Goal: Task Accomplishment & Management: Manage account settings

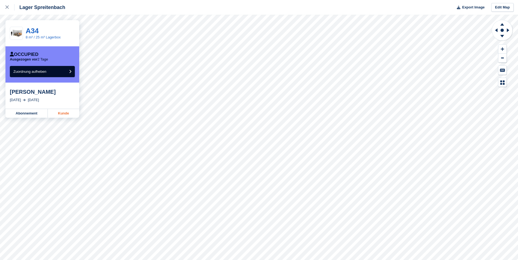
click at [66, 115] on link "Kunde" at bounding box center [63, 113] width 31 height 9
click at [63, 74] on button "Zuordnung aufheben" at bounding box center [42, 71] width 65 height 11
click at [56, 115] on link "Kunde" at bounding box center [63, 113] width 31 height 9
click at [41, 73] on span "Zuordnung aufheben" at bounding box center [29, 72] width 33 height 4
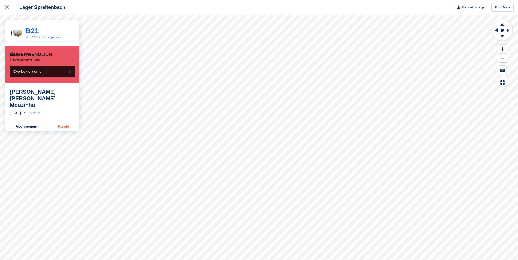
click at [69, 122] on link "Kunde" at bounding box center [63, 126] width 31 height 9
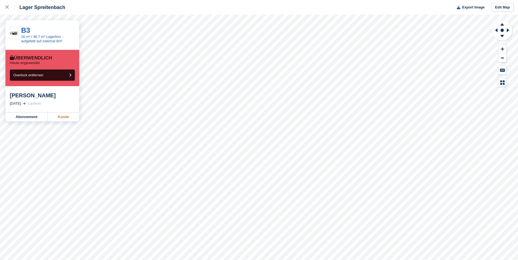
click at [76, 118] on link "Kunde" at bounding box center [63, 117] width 31 height 9
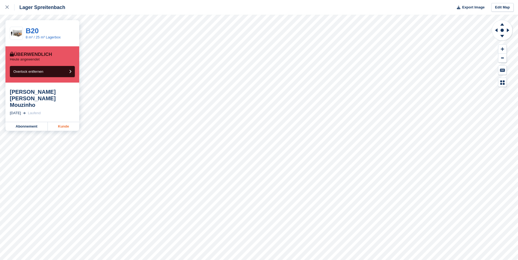
click at [67, 122] on link "Kunde" at bounding box center [63, 126] width 31 height 9
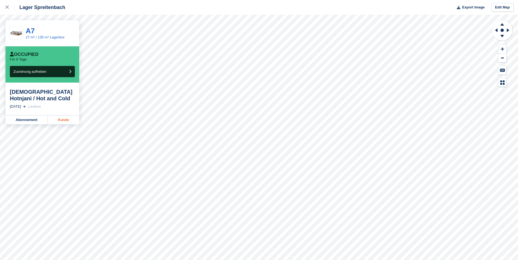
click at [64, 118] on link "Kunde" at bounding box center [63, 120] width 31 height 9
click at [71, 114] on link "Kunde" at bounding box center [63, 113] width 31 height 9
click at [65, 111] on link "Kunde" at bounding box center [63, 113] width 31 height 9
click at [57, 112] on link "Kunde" at bounding box center [63, 113] width 31 height 9
click at [60, 120] on link "Kunde" at bounding box center [63, 120] width 31 height 9
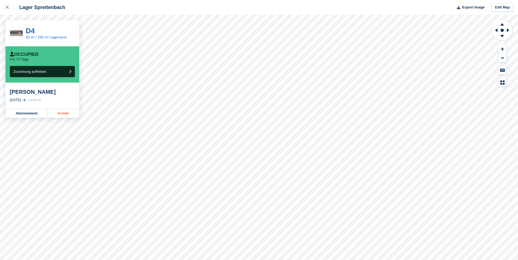
click at [69, 112] on link "Kunde" at bounding box center [63, 113] width 31 height 9
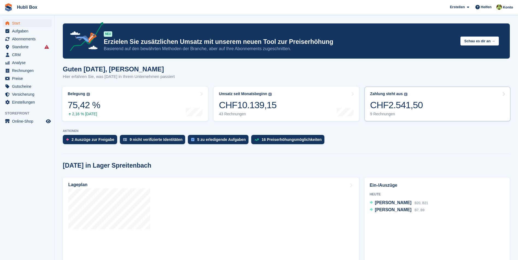
click at [453, 115] on link "Zahlung steht aus Der gesamte ausstehende Saldo aller offenen Rechnungen. CHF2.…" at bounding box center [437, 104] width 146 height 35
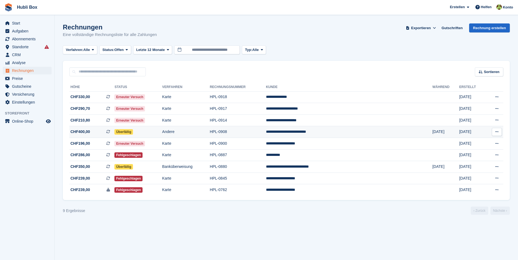
click at [266, 130] on td "HPL-0908" at bounding box center [238, 132] width 56 height 12
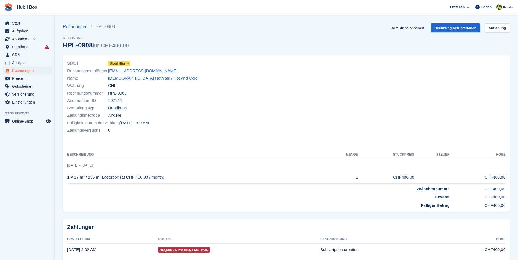
click at [115, 62] on span "Überfällig" at bounding box center [117, 63] width 15 height 5
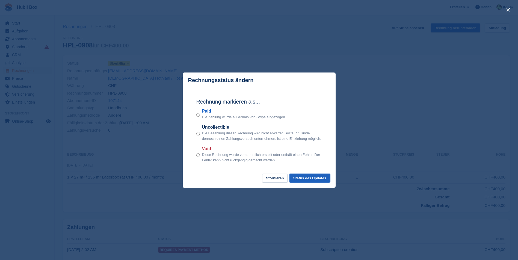
click at [314, 180] on button "Status des Updates" at bounding box center [309, 178] width 41 height 9
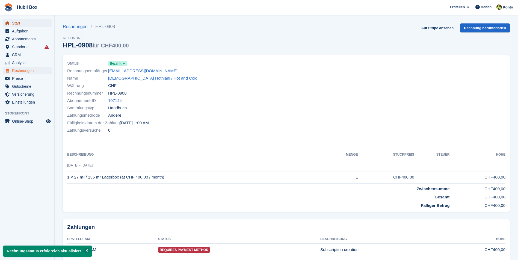
click at [19, 22] on span "Start" at bounding box center [28, 23] width 33 height 8
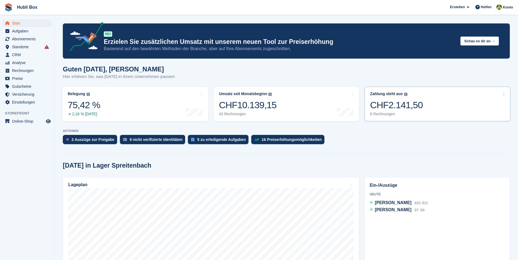
click at [451, 103] on link "Zahlung steht aus Der gesamte ausstehende Saldo aller offenen Rechnungen. CHF2.…" at bounding box center [437, 104] width 146 height 35
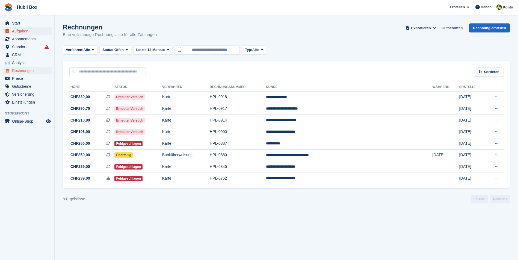
click at [29, 33] on span "Aufgaben" at bounding box center [28, 31] width 33 height 8
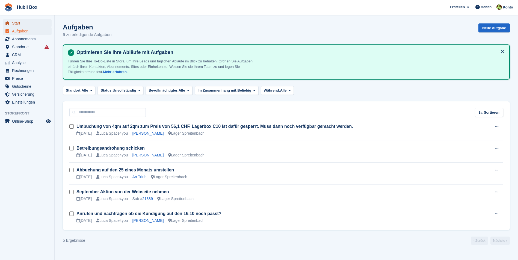
click at [31, 23] on span "Start" at bounding box center [28, 23] width 33 height 8
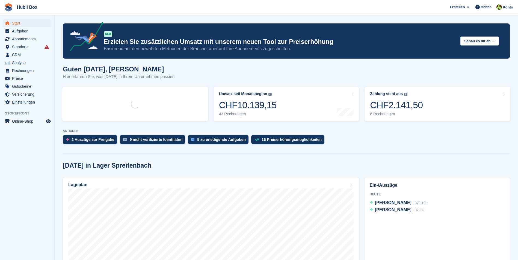
click at [463, 101] on link "Zahlung steht aus Der gesamte ausstehende Saldo aller offenen Rechnungen. CHF2.…" at bounding box center [437, 104] width 146 height 35
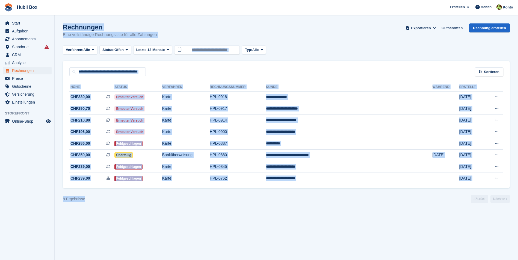
drag, startPoint x: 96, startPoint y: 199, endPoint x: 49, endPoint y: 199, distance: 46.1
click at [49, 199] on div "Start Aufgaben Abonnements Abonnements Abonnements Preiserhöhungen NEU Preiserh…" at bounding box center [259, 130] width 518 height 260
click at [49, 199] on aside "Start Aufgaben Abonnements Abonnements Abonnements Preiserhöhungen NEU Preiserh…" at bounding box center [27, 131] width 54 height 233
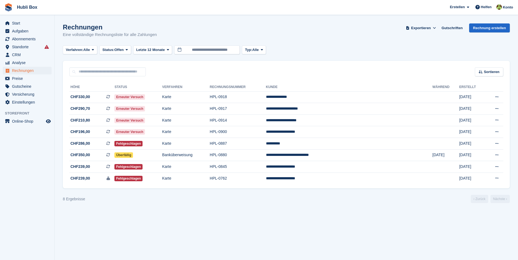
click at [71, 211] on section "Rechnungen Eine vollständige Rechnungsliste für alle Zahlungen Exportieren Expo…" at bounding box center [286, 130] width 463 height 260
click at [124, 218] on section "Rechnungen Eine vollständige Rechnungsliste für alle Zahlungen Exportieren Expo…" at bounding box center [286, 130] width 463 height 260
click at [33, 31] on span "Aufgaben" at bounding box center [28, 31] width 33 height 8
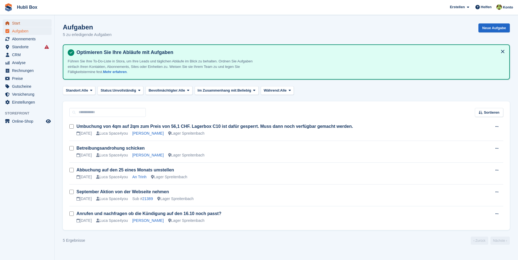
click at [31, 26] on span "Start" at bounding box center [28, 23] width 33 height 8
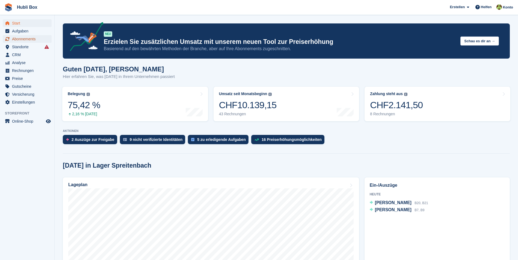
click at [32, 39] on span "Abonnements" at bounding box center [28, 39] width 33 height 8
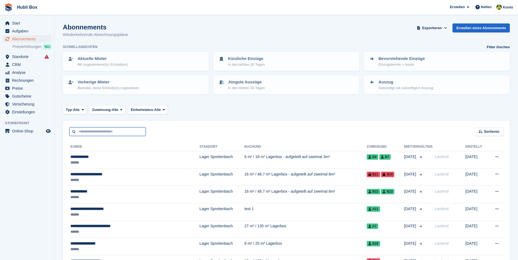
click at [105, 132] on input "text" at bounding box center [107, 131] width 76 height 9
type input "*****"
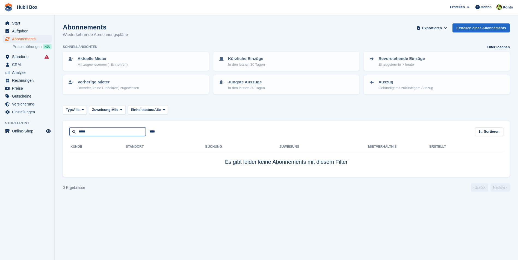
click at [105, 132] on input "*****" at bounding box center [107, 131] width 76 height 9
type input "****"
click at [16, 23] on span "Start" at bounding box center [28, 23] width 33 height 8
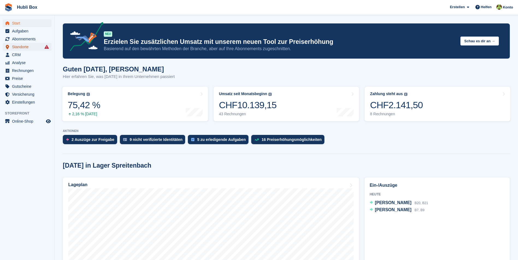
click at [23, 46] on span "Standorte" at bounding box center [28, 47] width 33 height 8
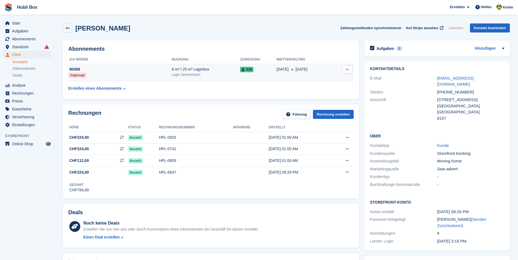
click at [159, 72] on td "90368 Abgesagt" at bounding box center [119, 72] width 103 height 17
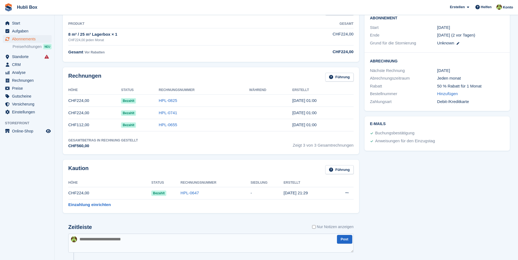
scroll to position [109, 0]
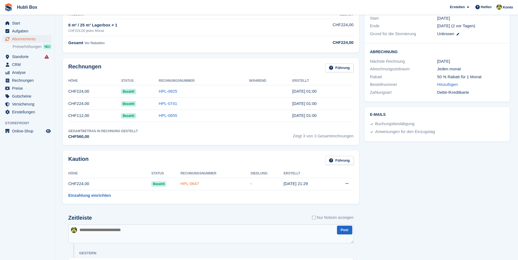
click at [187, 186] on link "HPL-0647" at bounding box center [189, 183] width 19 height 5
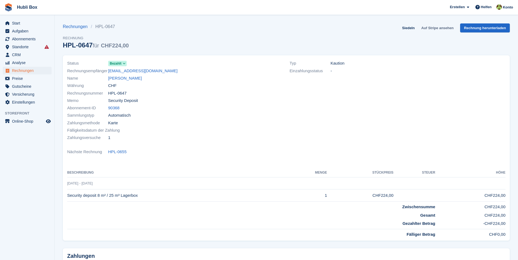
click at [436, 28] on link "Auf Stripe ansehen" at bounding box center [437, 27] width 37 height 9
click at [118, 80] on link "Fábio Macedo" at bounding box center [125, 78] width 34 height 6
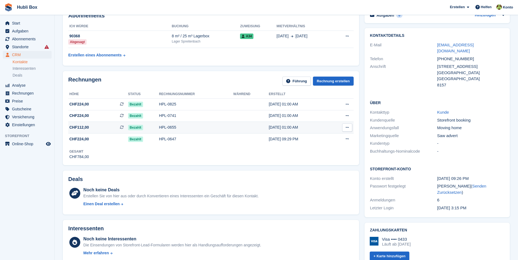
scroll to position [82, 0]
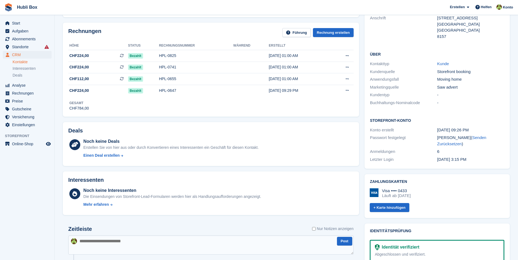
click at [106, 246] on textarea at bounding box center [210, 245] width 285 height 19
click at [84, 229] on h2 "Zeitleiste" at bounding box center [80, 229] width 24 height 6
click at [99, 230] on div "Zeitleiste Nur Notizen anzeigen" at bounding box center [210, 231] width 285 height 10
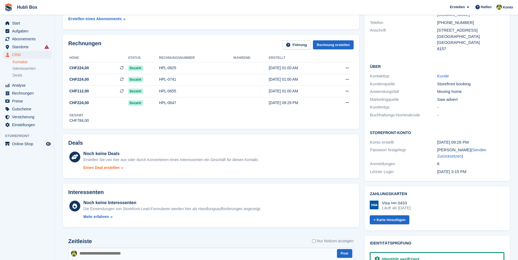
scroll to position [136, 0]
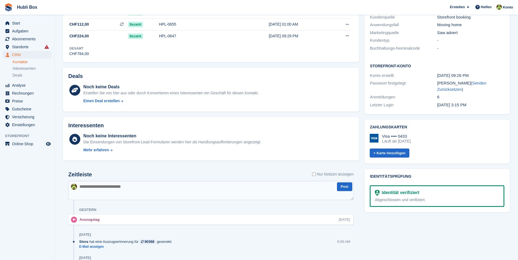
click at [144, 190] on textarea at bounding box center [210, 190] width 285 height 19
type textarea "**********"
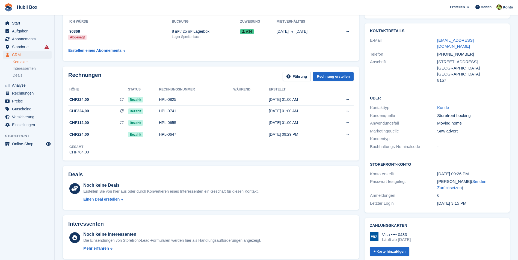
scroll to position [0, 0]
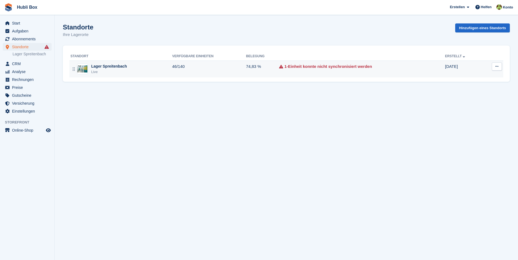
click at [145, 70] on div "Lager Spreitenbach Live" at bounding box center [121, 69] width 102 height 11
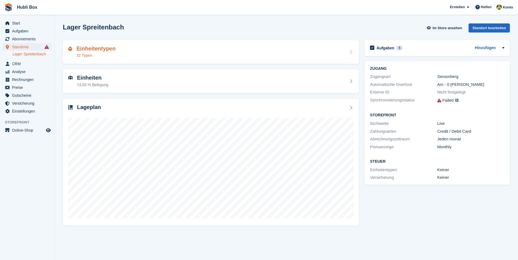
click at [149, 57] on div "Einheitentypen 32 Typen" at bounding box center [210, 52] width 285 height 13
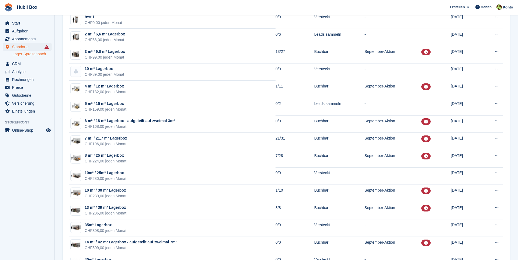
scroll to position [109, 0]
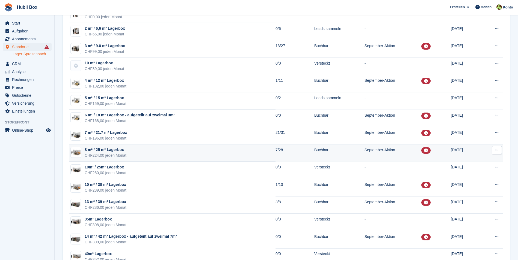
click at [160, 153] on td "8 m² / 25 m³ Lagerbox CHF224,00 jeden Monat" at bounding box center [172, 153] width 206 height 17
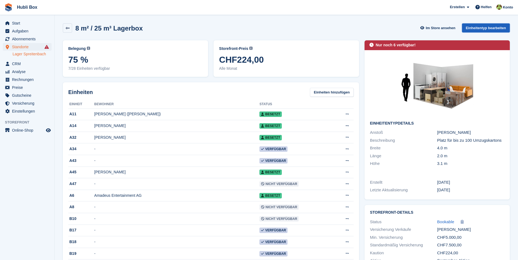
click at [486, 29] on link "Einheitentyp bearbeiten" at bounding box center [486, 27] width 48 height 9
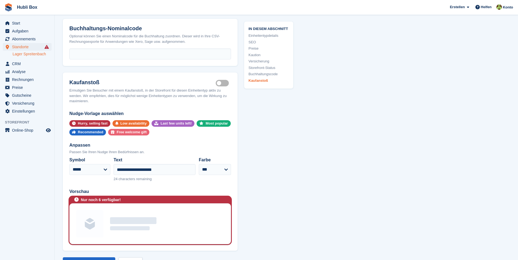
scroll to position [1064, 0]
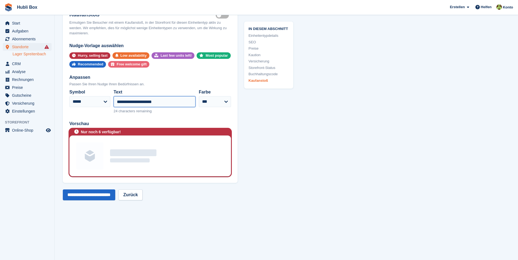
click at [137, 103] on input "**********" at bounding box center [155, 101] width 82 height 11
type input "**********"
drag, startPoint x: 96, startPoint y: 192, endPoint x: 95, endPoint y: 194, distance: 2.8
click at [95, 194] on input "**********" at bounding box center [89, 195] width 52 height 11
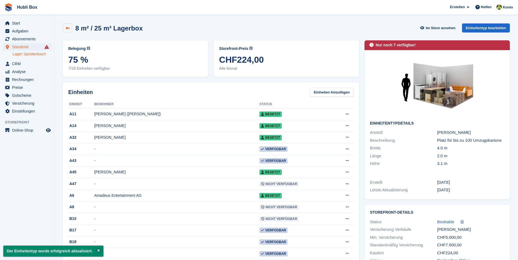
click at [68, 30] on icon at bounding box center [67, 28] width 4 height 4
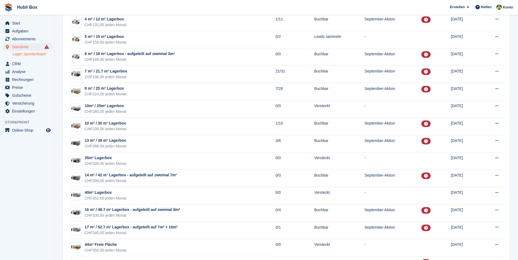
scroll to position [191, 0]
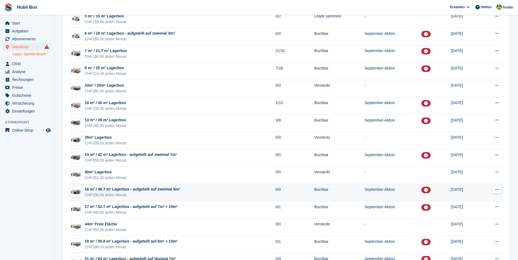
click at [105, 195] on div "CHF330,00 jeden Monat" at bounding box center [132, 195] width 95 height 6
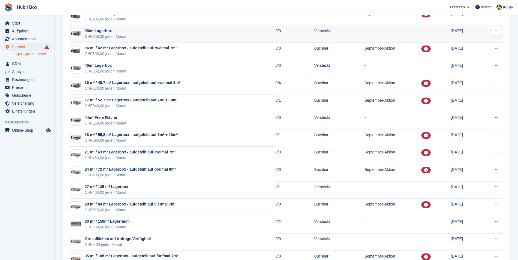
scroll to position [300, 0]
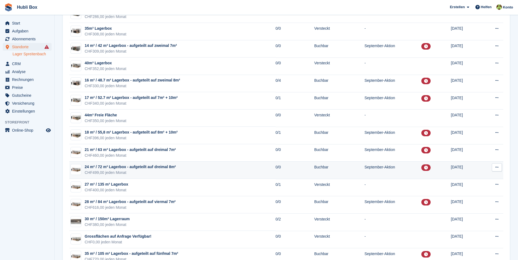
click at [108, 166] on div "24 m² / 72 m³ Lagerbox - aufgeteilt auf dreimal 8m²" at bounding box center [130, 167] width 91 height 6
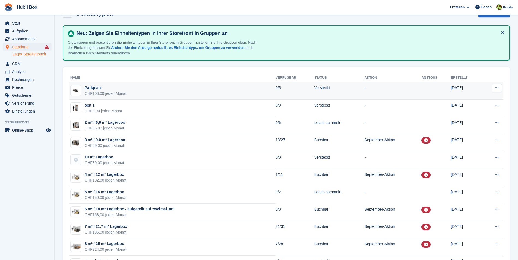
scroll to position [27, 0]
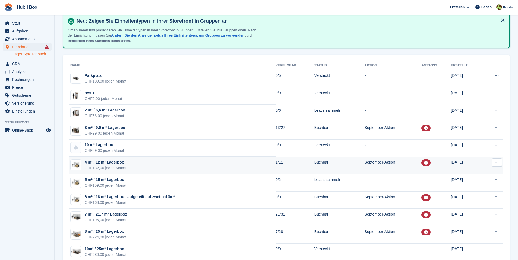
click at [129, 162] on td "4 m² / 12 m³ Lagerbox CHF132,00 jeden Monat" at bounding box center [172, 165] width 206 height 17
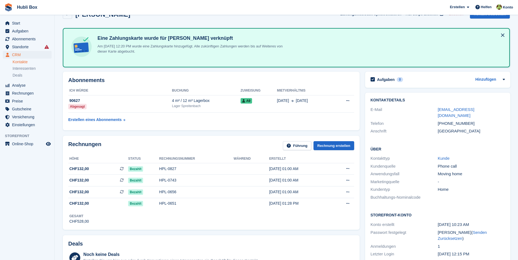
scroll to position [27, 0]
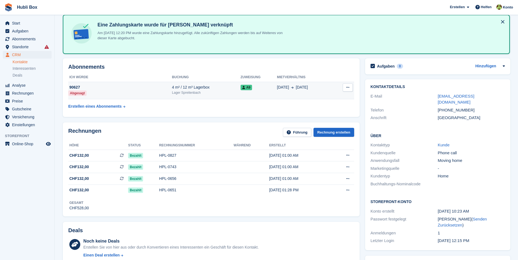
click at [110, 96] on td "90627 Abgesagt" at bounding box center [120, 90] width 104 height 17
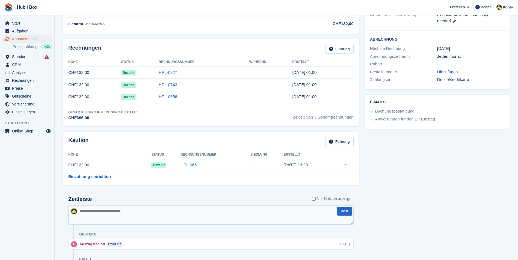
scroll to position [136, 0]
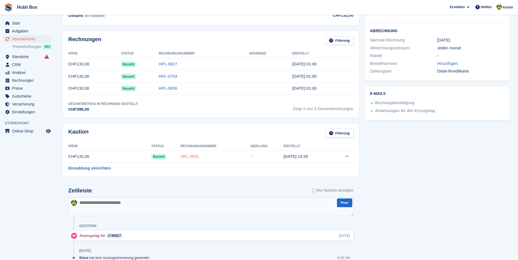
click at [186, 154] on link "HPL-0651" at bounding box center [189, 156] width 19 height 5
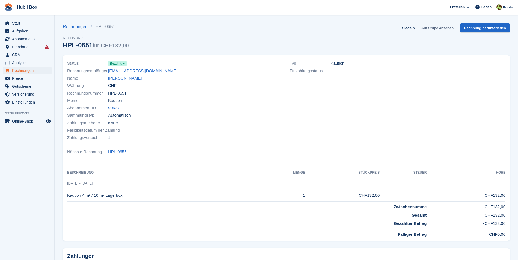
click at [434, 26] on link "Auf Stripe ansehen" at bounding box center [437, 27] width 37 height 9
click at [125, 79] on link "[PERSON_NAME]" at bounding box center [125, 78] width 34 height 6
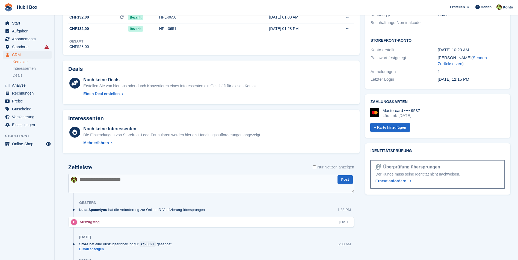
scroll to position [191, 0]
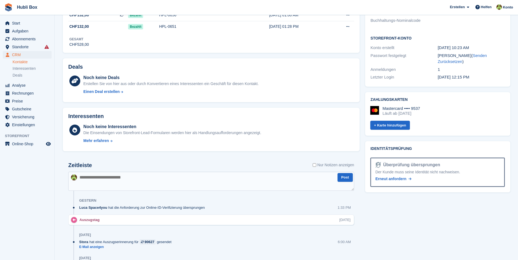
click at [92, 186] on textarea at bounding box center [211, 181] width 286 height 19
type textarea "**********"
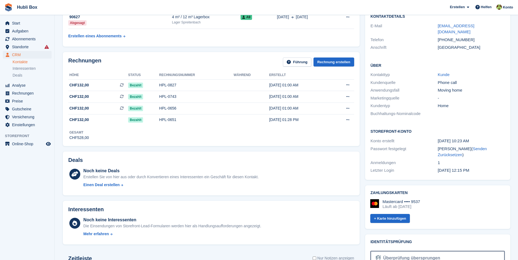
scroll to position [0, 0]
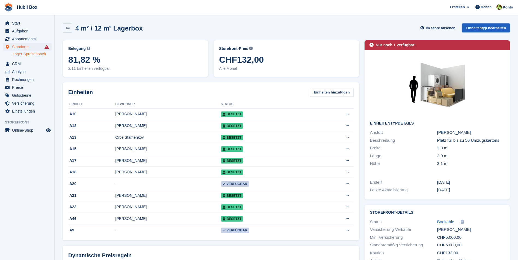
click at [487, 29] on link "Einheitentyp bearbeiten" at bounding box center [486, 27] width 48 height 9
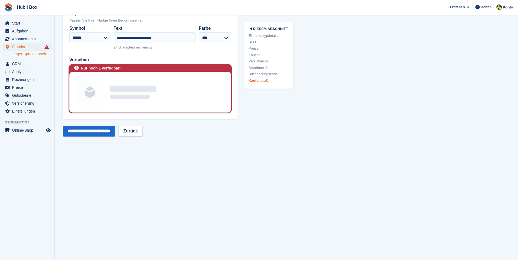
scroll to position [1120, 0]
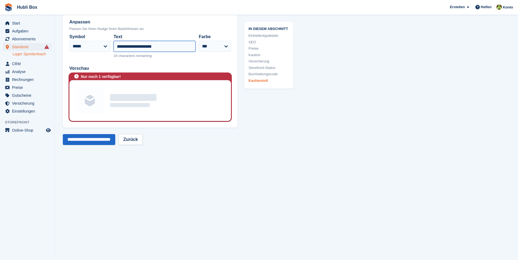
drag, startPoint x: 137, startPoint y: 46, endPoint x: 138, endPoint y: 50, distance: 3.6
click at [137, 46] on input "**********" at bounding box center [155, 46] width 82 height 11
type input "**********"
click at [92, 144] on input "**********" at bounding box center [89, 139] width 52 height 11
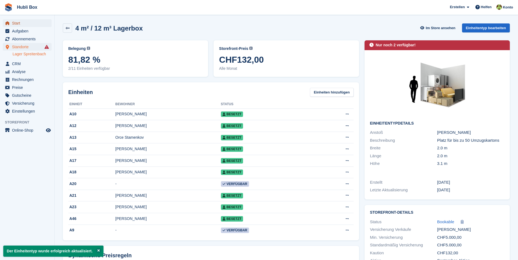
click at [29, 20] on span "Start" at bounding box center [28, 23] width 33 height 8
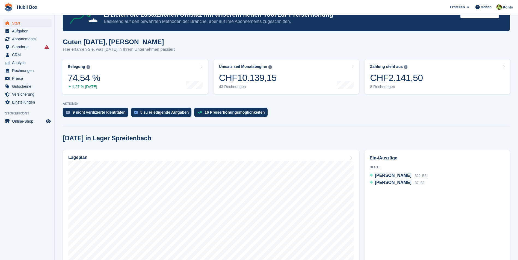
scroll to position [55, 0]
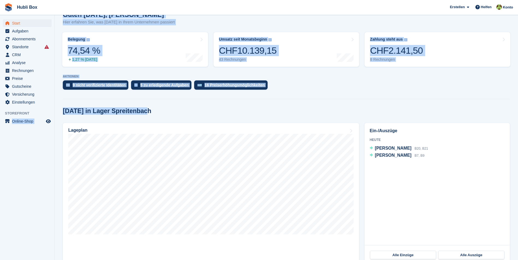
drag, startPoint x: 145, startPoint y: 111, endPoint x: 52, endPoint y: 110, distance: 93.3
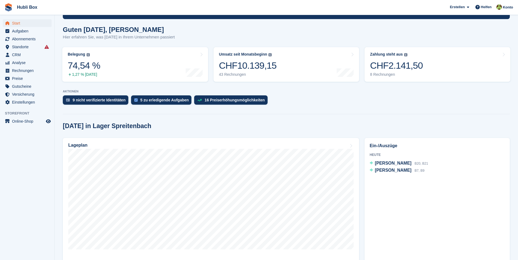
scroll to position [27, 0]
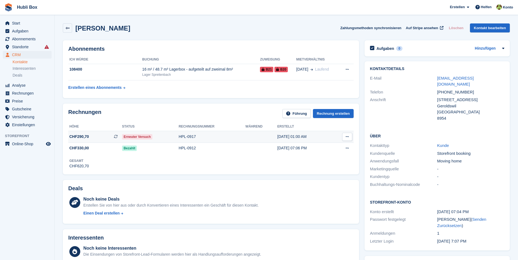
click at [99, 139] on span "CHF290,70 Dies ist eine wiederkehrende Abonnementrechnung." at bounding box center [95, 137] width 54 height 6
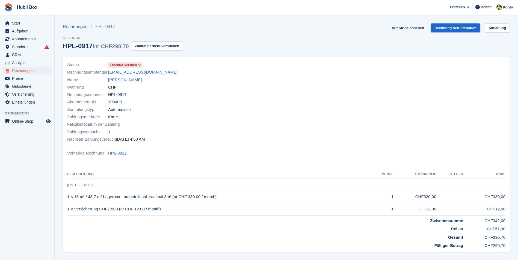
click at [405, 33] on div "Auf Stripe ansehen Rechnung herunterladen Aufladung" at bounding box center [449, 28] width 120 height 11
click at [405, 31] on link "Auf Stripe ansehen" at bounding box center [407, 27] width 37 height 9
drag, startPoint x: 158, startPoint y: 81, endPoint x: 147, endPoint y: 82, distance: 10.9
click at [147, 82] on div "Name Naomi hariette Mouzinho" at bounding box center [175, 79] width 216 height 7
click at [170, 87] on div "Währung CHF" at bounding box center [175, 87] width 216 height 7
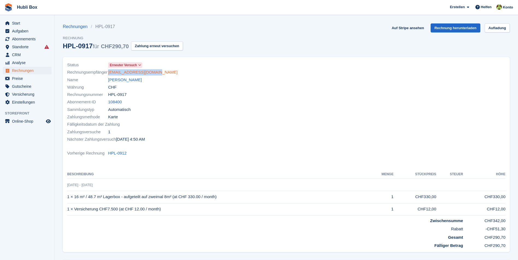
drag, startPoint x: 158, startPoint y: 72, endPoint x: 109, endPoint y: 73, distance: 49.4
click at [109, 73] on div "Rechnungsempfänger nao.hariette@gmail.com" at bounding box center [175, 72] width 216 height 7
copy link "nao.hariette@gmail.com"
click at [137, 79] on link "Naomi hariette Mouzinho" at bounding box center [125, 80] width 34 height 6
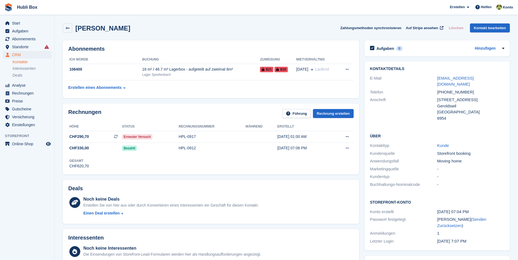
click at [25, 195] on aside "Start Aufgaben Abonnements Abonnements Abonnements Preiserhöhungen NEU Preiserh…" at bounding box center [27, 131] width 54 height 233
click at [303, 255] on div "Noch keine Interessenten Die Einsendungen von Storefront-Lead-Formularen werden…" at bounding box center [218, 256] width 270 height 22
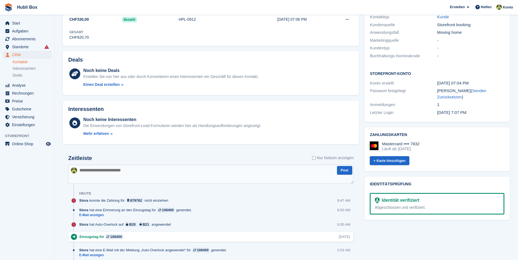
scroll to position [136, 0]
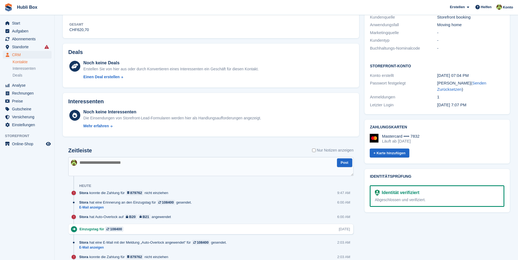
click at [133, 164] on textarea at bounding box center [210, 166] width 285 height 19
type textarea "**********"
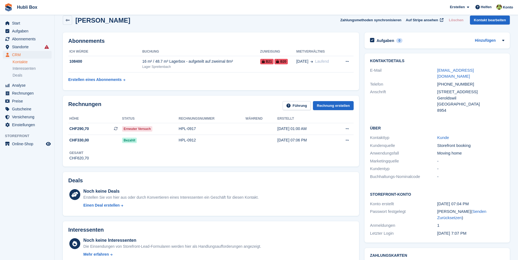
scroll to position [0, 0]
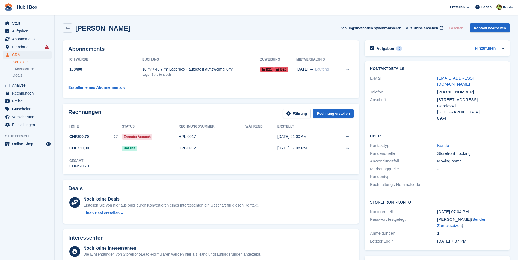
drag, startPoint x: 156, startPoint y: 31, endPoint x: 4, endPoint y: 8, distance: 152.8
click at [81, 6] on span "Hubli Box Erstellen Abonnement Rechnung Kontakt Deal Rabatt Seite Helfen Chat-S…" at bounding box center [259, 7] width 518 height 15
click at [115, 25] on h2 "[PERSON_NAME]" at bounding box center [102, 28] width 55 height 7
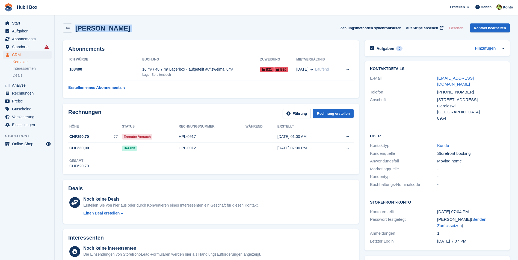
click at [115, 25] on h2 "Naomi hariette Mouzinho" at bounding box center [102, 28] width 55 height 7
click at [167, 26] on div "Naomi hariette Mouzinho Zahlungsmethoden synchronisieren Auf Stripe ansehen Lös…" at bounding box center [286, 27] width 447 height 9
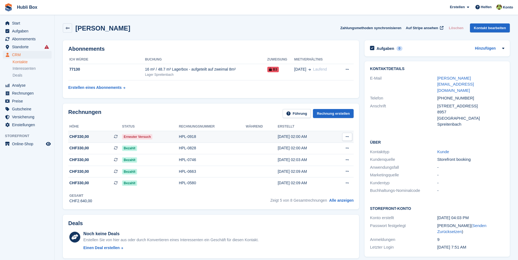
click at [100, 138] on span "CHF330,00 Dies ist eine wiederkehrende Abonnementrechnung." at bounding box center [95, 137] width 54 height 6
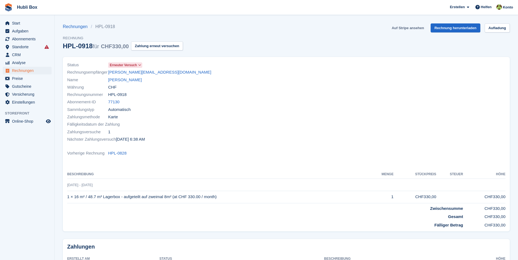
click at [410, 31] on link "Auf Stripe ansehen" at bounding box center [407, 27] width 37 height 9
drag, startPoint x: 75, startPoint y: 197, endPoint x: 121, endPoint y: 198, distance: 45.6
click at [121, 198] on td "1 × 16 m² / 48.7 m³ Lagerbox - aufgeteilt auf zweimal 8m² (at CHF 330.00 / mont…" at bounding box center [218, 197] width 302 height 12
copy td "16 m² / 48.7 m³ Lagerbox"
click at [170, 113] on div "Sammlungstyp Automatisch" at bounding box center [175, 109] width 216 height 7
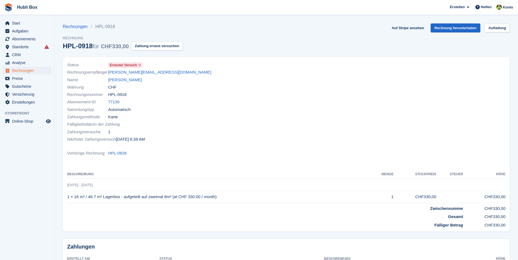
drag, startPoint x: 155, startPoint y: 73, endPoint x: 108, endPoint y: 71, distance: 47.3
click at [108, 71] on div "Rechnungsempfänger a.murania@outlook.com" at bounding box center [175, 72] width 216 height 7
copy div "Rechnungsempfänger a.murania@outlook.com"
click at [130, 79] on link "Alessio Murania" at bounding box center [125, 80] width 34 height 6
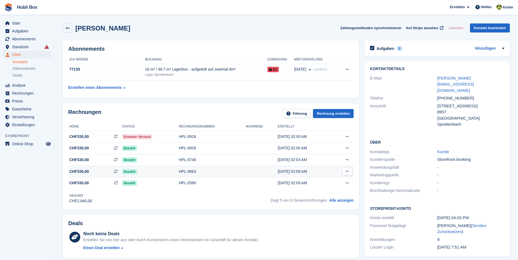
scroll to position [109, 0]
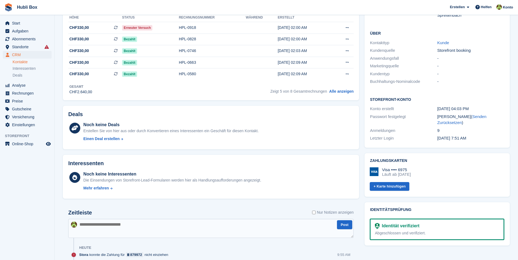
click at [105, 224] on textarea at bounding box center [210, 228] width 285 height 19
type textarea "**********"
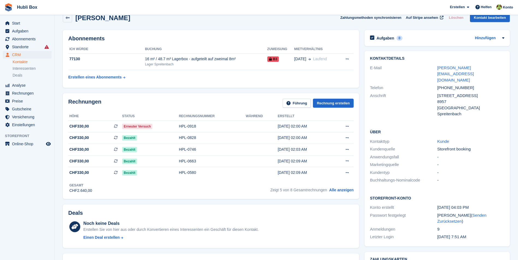
scroll to position [0, 0]
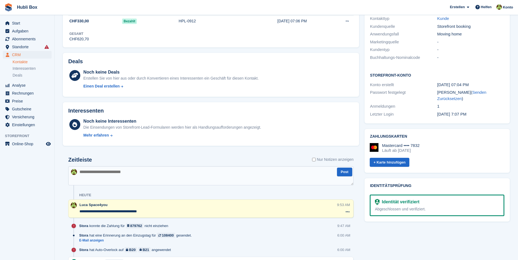
scroll to position [136, 0]
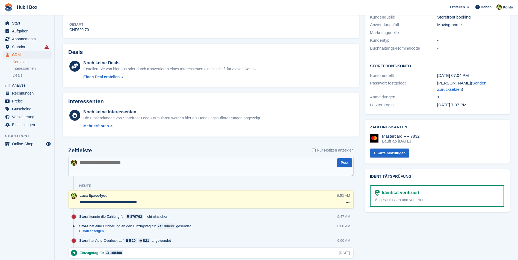
click at [129, 160] on textarea at bounding box center [210, 166] width 285 height 19
type textarea "**********"
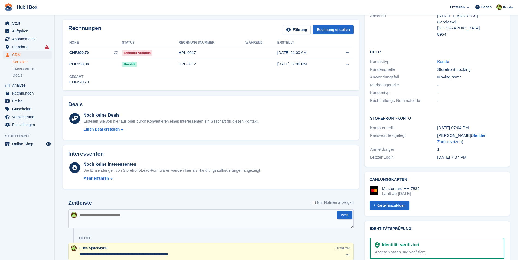
scroll to position [0, 0]
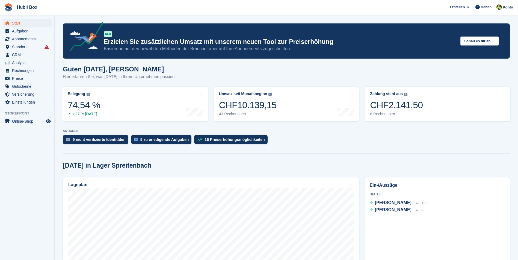
scroll to position [27, 0]
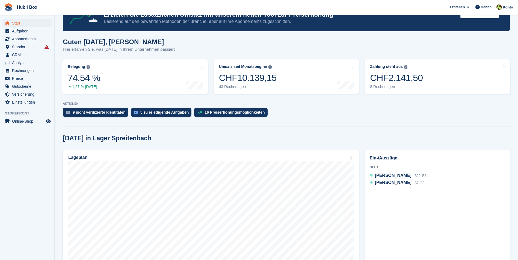
click at [336, 135] on div "[DATE] in Lager Spreitenbach" at bounding box center [286, 138] width 447 height 7
click at [132, 45] on h1 "Guten [DATE], [PERSON_NAME]" at bounding box center [119, 41] width 112 height 7
click at [171, 52] on div "Guten [DATE], [PERSON_NAME] erfahren Sie, was [DATE] in Ihrem Unternehmen passi…" at bounding box center [286, 48] width 447 height 21
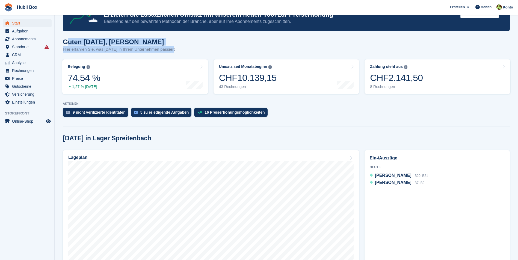
drag, startPoint x: 171, startPoint y: 52, endPoint x: 66, endPoint y: 42, distance: 105.8
click at [66, 42] on div "Guten Morgen, Luca Hier erfahren Sie, was heute in Ihrem Unternehmen passiert" at bounding box center [286, 48] width 447 height 21
click at [66, 42] on h1 "Guten Morgen, Luca" at bounding box center [119, 41] width 112 height 7
drag, startPoint x: 152, startPoint y: 46, endPoint x: 57, endPoint y: 38, distance: 95.6
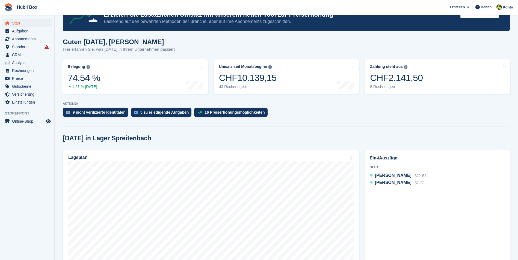
click at [174, 49] on div "Guten Morgen, Luca Hier erfahren Sie, was heute in Ihrem Unternehmen passiert" at bounding box center [286, 48] width 447 height 21
click at [160, 77] on link "Belegung Flächenprozentsatz aller aktuell belegten Einheiten. Beinhaltet Einhei…" at bounding box center [135, 76] width 146 height 35
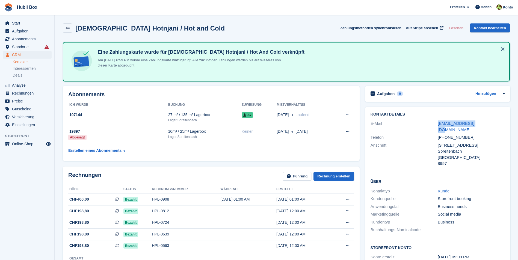
drag, startPoint x: 427, startPoint y: 125, endPoint x: 484, endPoint y: 122, distance: 57.4
click at [484, 122] on div "E-Mail [EMAIL_ADDRESS][DOMAIN_NAME]" at bounding box center [437, 127] width 134 height 14
click at [484, 122] on div "[EMAIL_ADDRESS][DOMAIN_NAME]" at bounding box center [470, 127] width 67 height 12
drag, startPoint x: 479, startPoint y: 123, endPoint x: 434, endPoint y: 124, distance: 44.8
click at [434, 124] on div "E-Mail info@hotandcold.ch" at bounding box center [437, 127] width 134 height 14
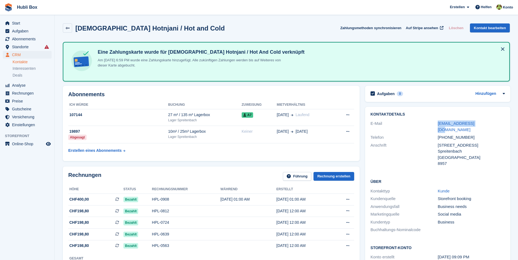
copy div "[EMAIL_ADDRESS][DOMAIN_NAME]"
click at [31, 200] on aside "Start Aufgaben Abonnements Abonnements Abonnements Preiserhöhungen NEU Preiserh…" at bounding box center [27, 131] width 54 height 233
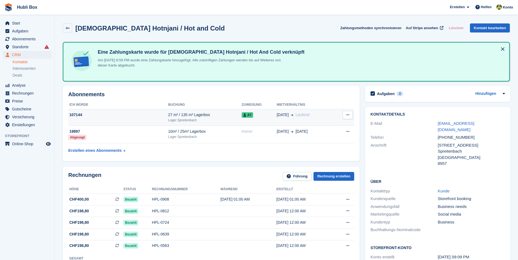
click at [149, 120] on td "107144" at bounding box center [118, 117] width 100 height 17
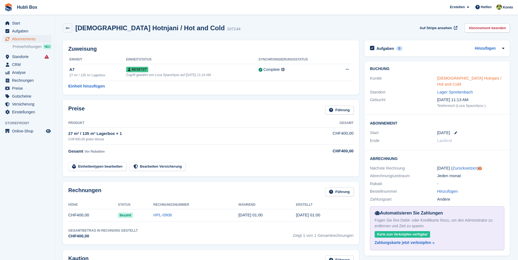
click at [447, 79] on link "[DEMOGRAPHIC_DATA] Hotnjani / Hot and Cold" at bounding box center [469, 81] width 64 height 11
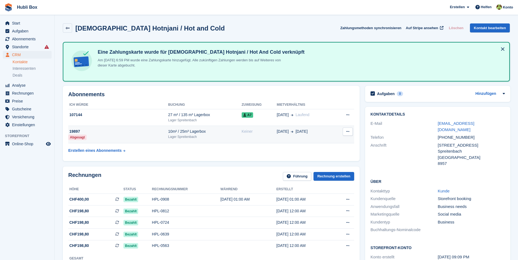
click at [193, 139] on div "Lager Spreitenbach" at bounding box center [204, 137] width 73 height 5
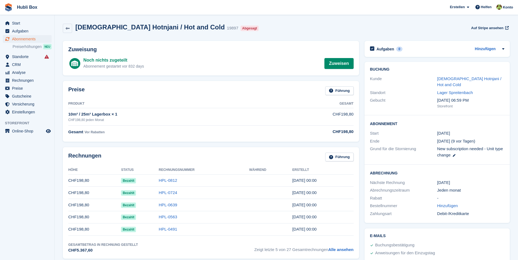
click at [455, 75] on div "Kunde [DEMOGRAPHIC_DATA] Hotnjani / Hot and Cold" at bounding box center [437, 82] width 134 height 14
click at [455, 78] on link "[DEMOGRAPHIC_DATA] Hotnjani / Hot and Cold" at bounding box center [469, 81] width 64 height 11
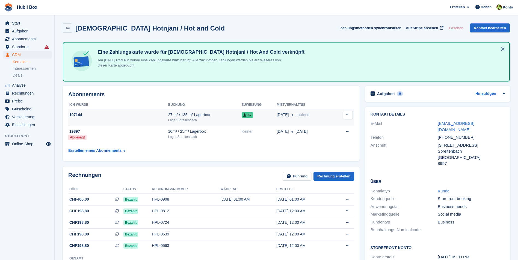
click at [232, 122] on div "Lager Spreitenbach" at bounding box center [204, 120] width 73 height 5
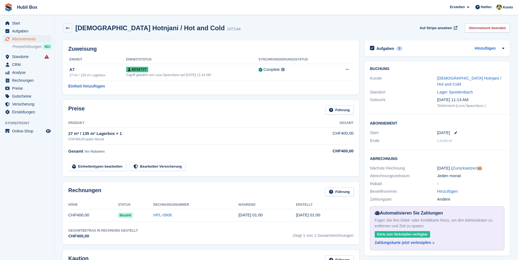
click at [32, 187] on aside "Start Aufgaben Abonnements Abonnements Abonnements Preiserhöhungen NEU Preiserh…" at bounding box center [27, 131] width 54 height 233
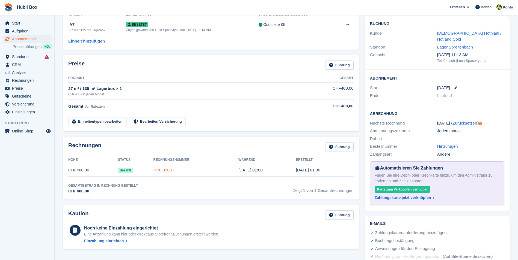
scroll to position [55, 0]
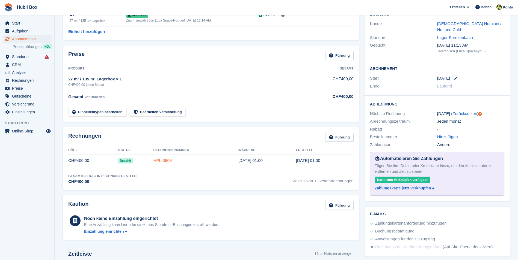
click at [162, 163] on link "HPL-0908" at bounding box center [162, 160] width 19 height 5
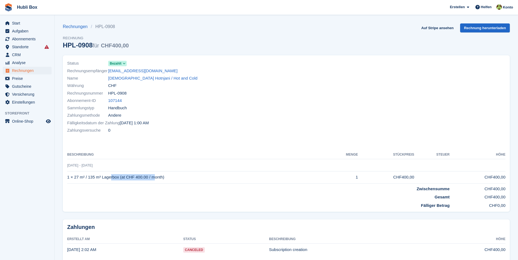
drag, startPoint x: 75, startPoint y: 177, endPoint x: 119, endPoint y: 177, distance: 44.2
click at [119, 177] on td "1 × 27 m² / 135 m³ Lagerbox (at CHF 400.00 / month)" at bounding box center [196, 177] width 258 height 12
copy td "27 m² / 135 m³ Lagerbox"
click at [34, 193] on aside "Start Aufgaben Abonnements Abonnements Abonnements Preiserhöhungen NEU Preiserh…" at bounding box center [27, 131] width 54 height 233
click at [134, 75] on link "Islam Hotnjani / Hot and Cold" at bounding box center [152, 78] width 89 height 6
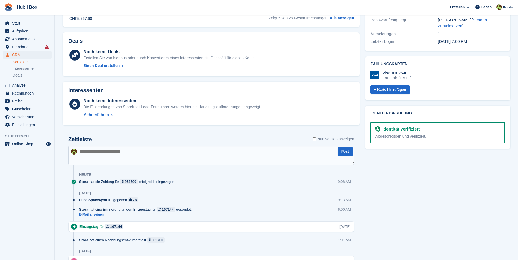
scroll to position [246, 0]
click at [173, 153] on textarea at bounding box center [211, 155] width 286 height 19
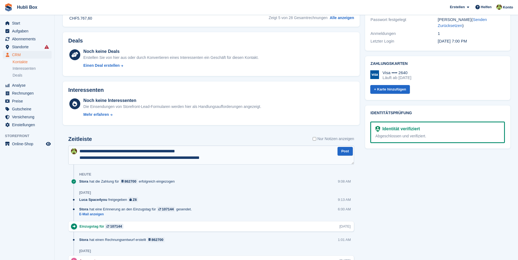
type textarea "**********"
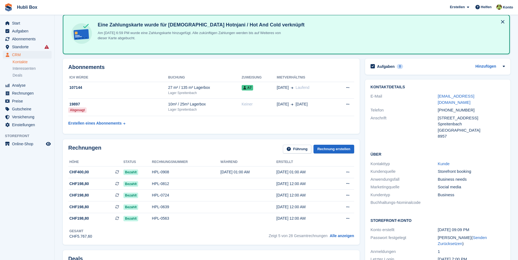
scroll to position [0, 0]
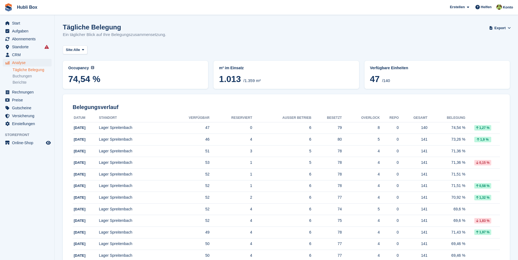
drag, startPoint x: 145, startPoint y: 32, endPoint x: -1, endPoint y: 0, distance: 150.0
click at [0, 0] on html "Hubli Box Erstellen Abonnement Rechnung Kontakt Deal Rabatt Seite Helfen Chat-S…" at bounding box center [259, 130] width 518 height 260
click at [190, 32] on div "Tägliche Belegung Ein täglicher Blick auf Ihre Belegungszusammensetzung. Export…" at bounding box center [286, 33] width 447 height 21
click at [17, 20] on span "Start" at bounding box center [28, 23] width 33 height 8
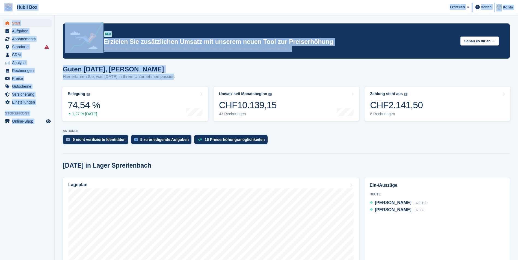
drag, startPoint x: 173, startPoint y: 77, endPoint x: 6, endPoint y: 8, distance: 180.6
click at [23, 150] on aside "Start Aufgaben Abonnements Abonnements Abonnements Preiserhöhungen NEU Preiserh…" at bounding box center [27, 131] width 54 height 233
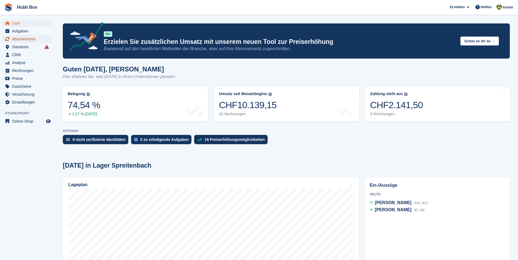
click at [32, 41] on span "Abonnements" at bounding box center [28, 39] width 33 height 8
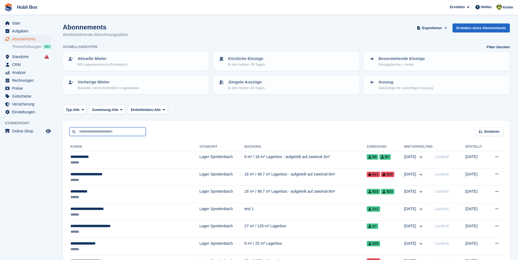
click at [102, 131] on input "text" at bounding box center [107, 131] width 76 height 9
type input "****"
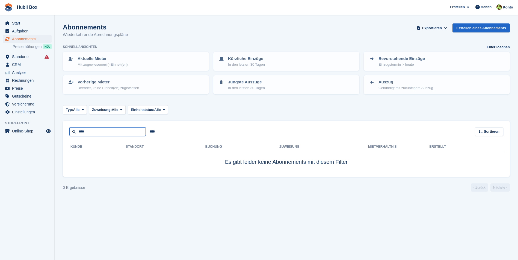
click at [102, 131] on input "****" at bounding box center [107, 131] width 76 height 9
type input "***"
click at [30, 68] on span "CRM" at bounding box center [28, 65] width 33 height 8
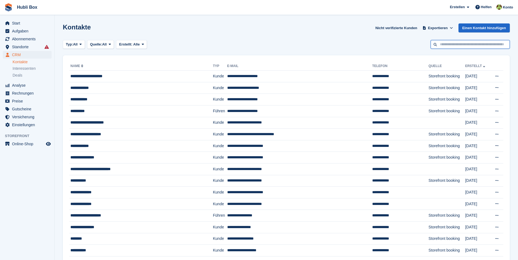
click at [454, 41] on input "text" at bounding box center [469, 44] width 79 height 9
type input "****"
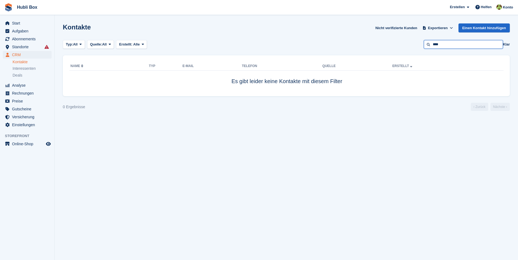
click at [454, 41] on input "****" at bounding box center [463, 44] width 79 height 9
click at [89, 29] on h1 "Kontakte" at bounding box center [77, 26] width 28 height 7
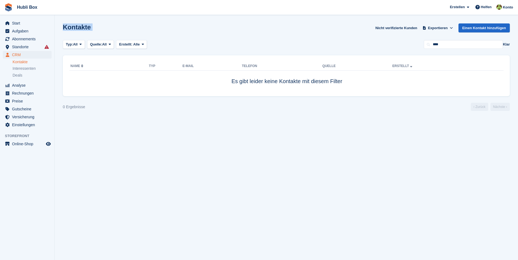
click at [89, 29] on h1 "Kontakte" at bounding box center [77, 26] width 28 height 7
click at [29, 26] on span "Start" at bounding box center [28, 23] width 33 height 8
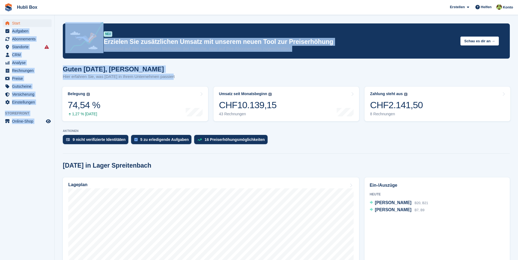
drag, startPoint x: 181, startPoint y: 79, endPoint x: 1, endPoint y: 19, distance: 189.8
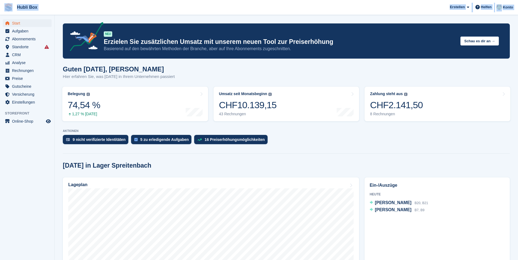
drag, startPoint x: 0, startPoint y: 15, endPoint x: 6, endPoint y: 5, distance: 11.7
click at [113, 12] on span "Hubli Box Erstellen Abonnement Rechnung Kontakt Deal Rabatt Seite Helfen Chat-S…" at bounding box center [259, 7] width 518 height 15
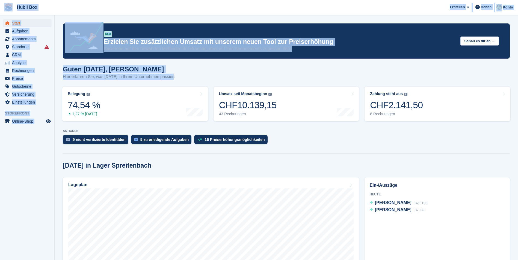
drag, startPoint x: 173, startPoint y: 78, endPoint x: 3, endPoint y: 7, distance: 184.4
click at [138, 11] on span "Hubli Box Erstellen Abonnement Rechnung Kontakt Deal Rabatt Seite Helfen Chat-S…" at bounding box center [259, 7] width 518 height 15
drag, startPoint x: 169, startPoint y: 75, endPoint x: 30, endPoint y: 44, distance: 142.1
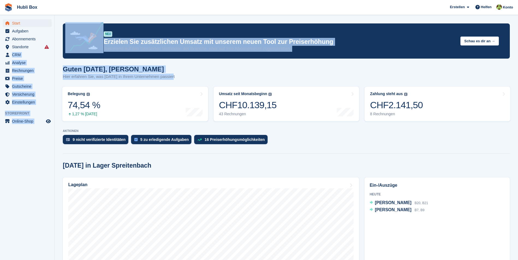
click at [186, 75] on div "Guten Morgen, Luca Hier erfahren Sie, was heute in Ihrem Unternehmen passiert" at bounding box center [286, 75] width 447 height 21
click at [178, 79] on div "Guten Morgen, Luca Hier erfahren Sie, was heute in Ihrem Unternehmen passiert" at bounding box center [286, 75] width 447 height 21
drag, startPoint x: 175, startPoint y: 77, endPoint x: 5, endPoint y: 5, distance: 184.0
click at [88, 9] on span "Hubli Box Erstellen Abonnement Rechnung Kontakt Deal Rabatt Seite Helfen Chat-S…" at bounding box center [259, 7] width 518 height 15
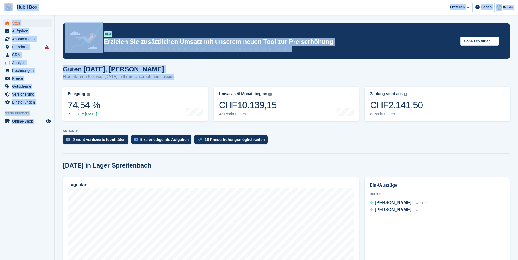
drag, startPoint x: 185, startPoint y: 81, endPoint x: 2, endPoint y: 13, distance: 195.1
click at [87, 5] on span "Hubli Box Erstellen Abonnement Rechnung Kontakt Deal Rabatt Seite Helfen Chat-S…" at bounding box center [259, 7] width 518 height 15
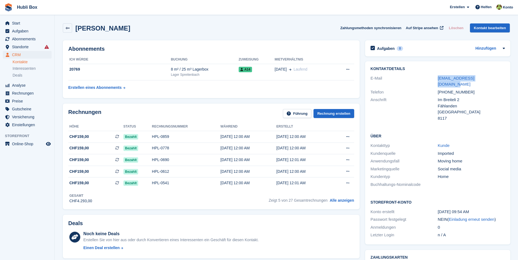
drag, startPoint x: 427, startPoint y: 78, endPoint x: 493, endPoint y: 77, distance: 66.1
click at [493, 77] on div "E-Mail [EMAIL_ADDRESS][DOMAIN_NAME]" at bounding box center [437, 82] width 134 height 14
copy div "[EMAIL_ADDRESS][DOMAIN_NAME]"
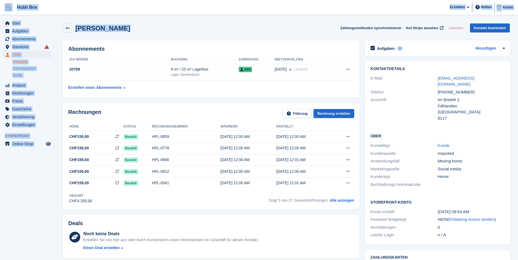
drag, startPoint x: 122, startPoint y: 30, endPoint x: 6, endPoint y: 5, distance: 118.1
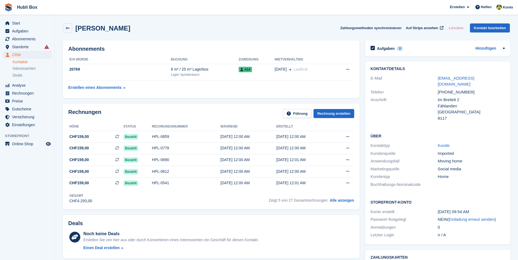
click at [37, 188] on aside "Start Aufgaben Abonnements Abonnements Abonnements Preiserhöhungen NEU Preiserh…" at bounding box center [27, 131] width 54 height 233
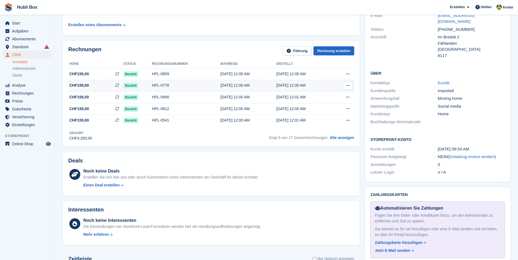
scroll to position [109, 0]
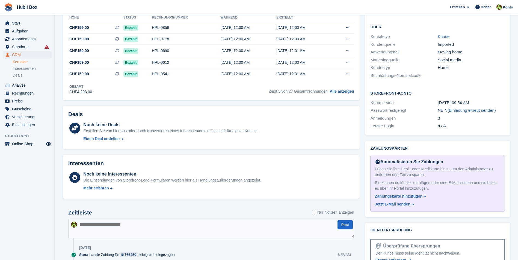
click at [108, 222] on textarea at bounding box center [211, 228] width 286 height 19
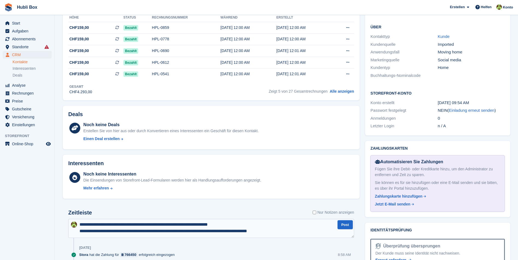
click at [257, 232] on textarea "**********" at bounding box center [211, 228] width 286 height 19
click at [298, 234] on textarea "**********" at bounding box center [211, 228] width 286 height 19
type textarea "**********"
click at [347, 229] on button "Post" at bounding box center [344, 225] width 15 height 9
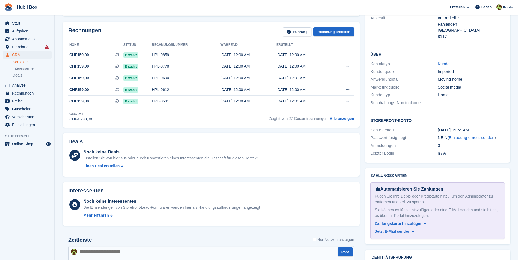
scroll to position [0, 0]
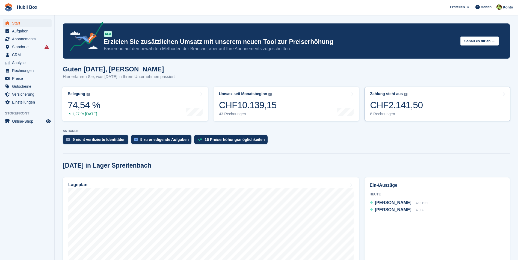
click at [418, 100] on div "CHF2.141,50" at bounding box center [396, 105] width 53 height 11
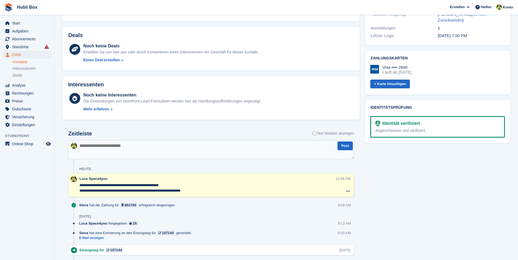
scroll to position [252, 0]
click at [88, 146] on textarea at bounding box center [211, 148] width 286 height 19
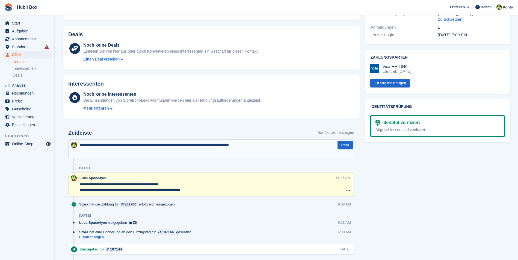
drag, startPoint x: 261, startPoint y: 142, endPoint x: 147, endPoint y: 146, distance: 114.7
click at [147, 146] on textarea "**********" at bounding box center [211, 148] width 286 height 19
type textarea "**********"
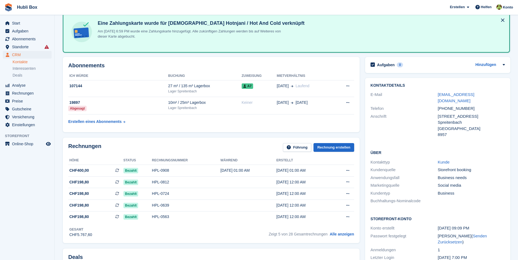
scroll to position [0, 0]
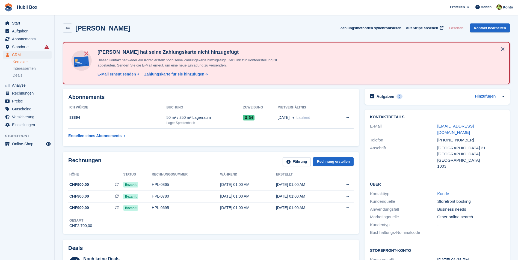
click at [136, 28] on div "[PERSON_NAME] Zahlungsmethoden synchronisieren Auf Stripe ansehen Löschen Konta…" at bounding box center [286, 27] width 447 height 9
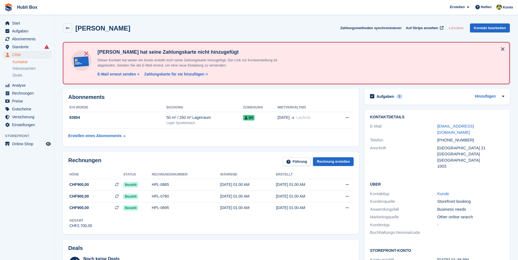
drag, startPoint x: 136, startPoint y: 28, endPoint x: 130, endPoint y: 30, distance: 6.6
click at [130, 30] on div "[PERSON_NAME] Zahlungsmethoden synchronisieren Auf Stripe ansehen Löschen Konta…" at bounding box center [286, 27] width 447 height 9
